Goal: Connect with others: Connect with others

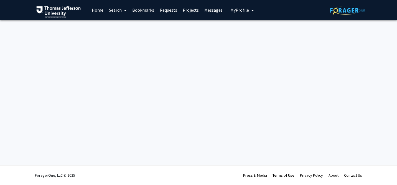
click at [191, 9] on link "Projects" at bounding box center [191, 9] width 22 height 19
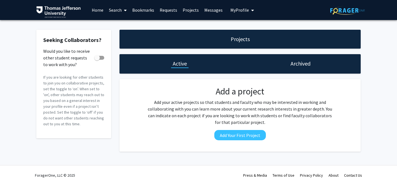
click at [236, 36] on h1 "Projects" at bounding box center [240, 39] width 19 height 8
click at [187, 63] on div "Active" at bounding box center [179, 64] width 17 height 8
click at [316, 66] on div "Archived" at bounding box center [300, 63] width 121 height 19
click at [306, 63] on h1 "Archived" at bounding box center [300, 64] width 20 height 8
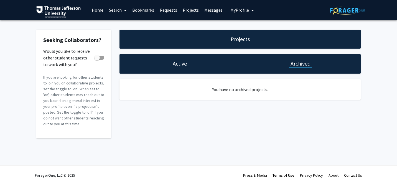
click at [96, 12] on link "Home" at bounding box center [97, 9] width 17 height 19
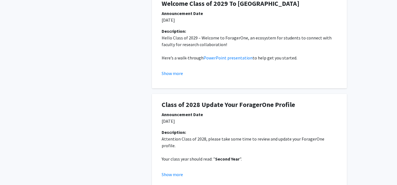
scroll to position [145, 0]
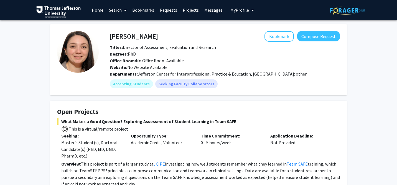
click at [251, 10] on icon "My profile dropdown to access profile and logout" at bounding box center [252, 10] width 3 height 4
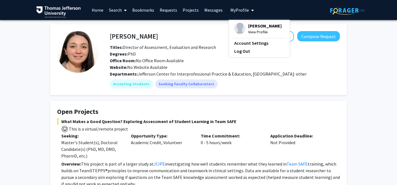
click at [295, 103] on fg-card "Open Projects What Makes a Good Question? Exploring Assessment of Student Learn…" at bounding box center [198, 155] width 297 height 109
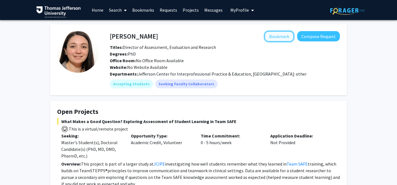
click at [271, 37] on button "Bookmark" at bounding box center [278, 36] width 29 height 11
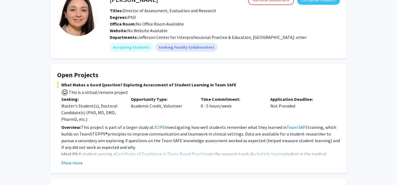
scroll to position [42, 0]
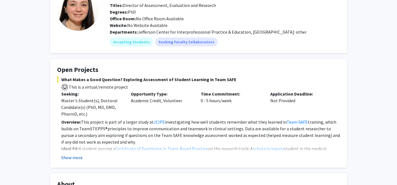
click at [80, 160] on button "Show more" at bounding box center [71, 157] width 21 height 7
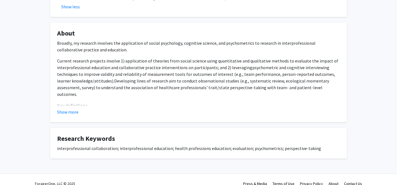
scroll to position [274, 0]
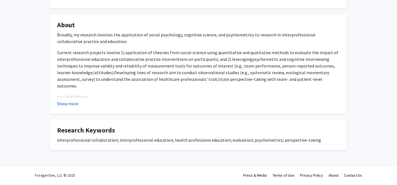
click at [68, 104] on button "Show more" at bounding box center [67, 103] width 21 height 7
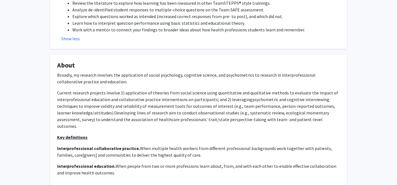
scroll to position [0, 0]
